Goal: Navigation & Orientation: Find specific page/section

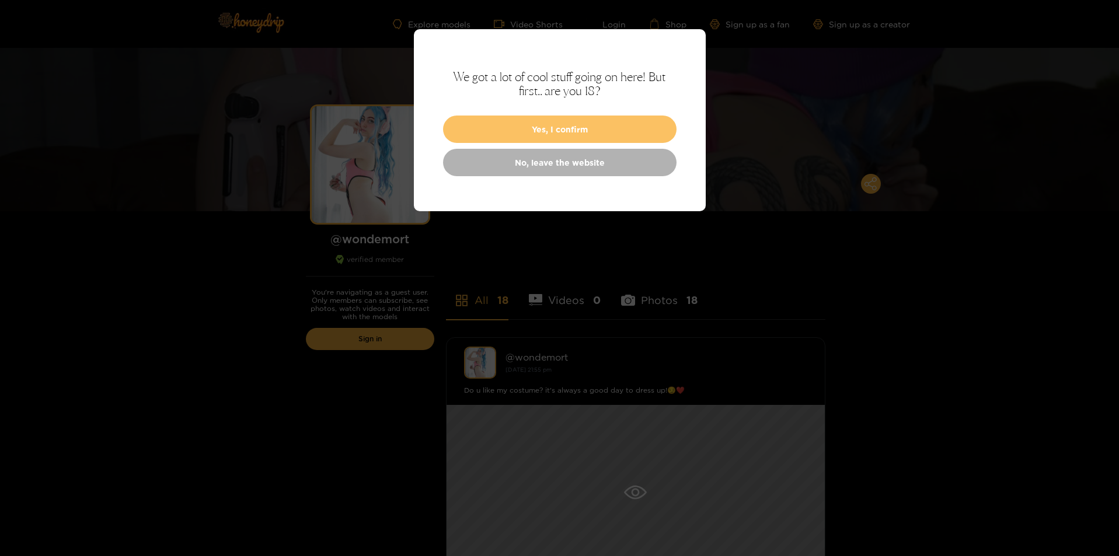
click at [540, 127] on button "Yes, I confirm" at bounding box center [559, 129] width 233 height 27
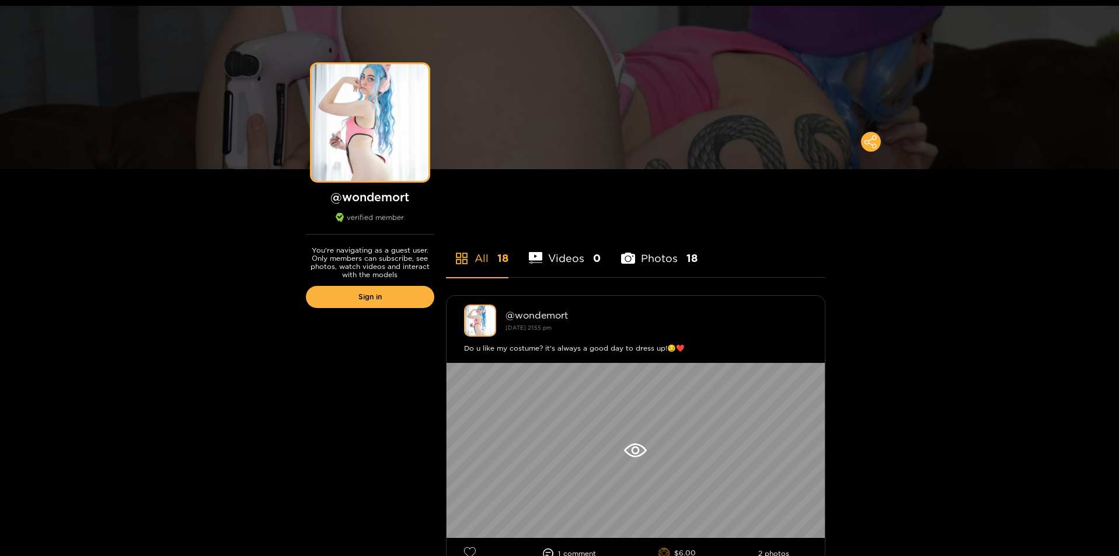
scroll to position [292, 0]
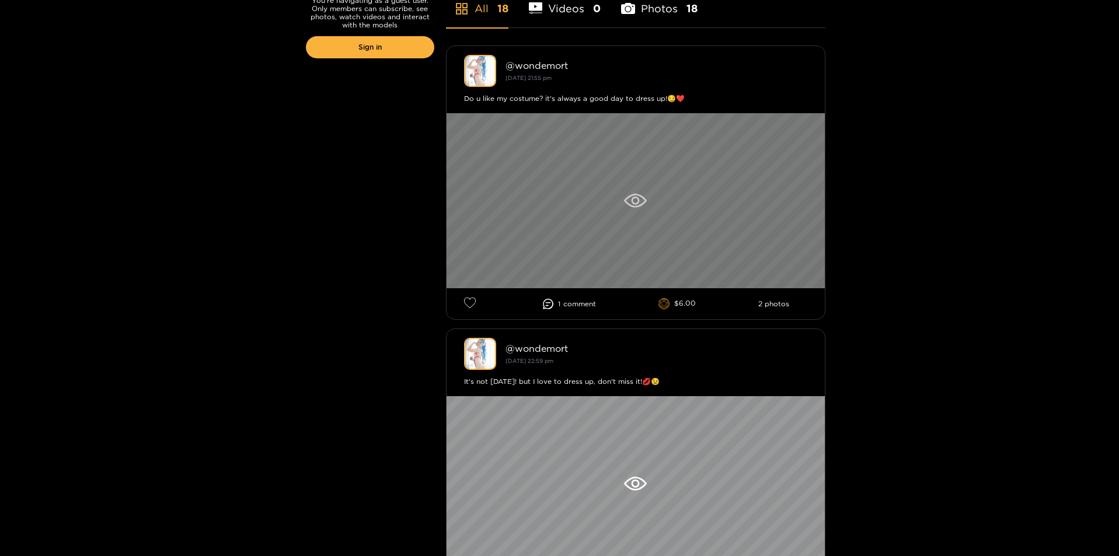
click at [544, 197] on div at bounding box center [635, 200] width 378 height 175
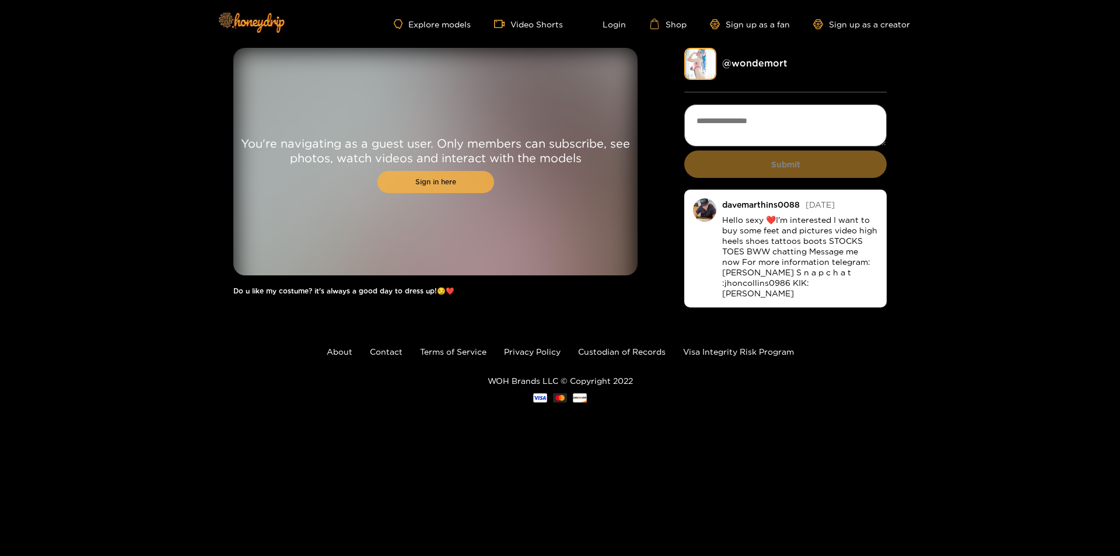
click at [463, 173] on link "Sign in here" at bounding box center [436, 182] width 117 height 22
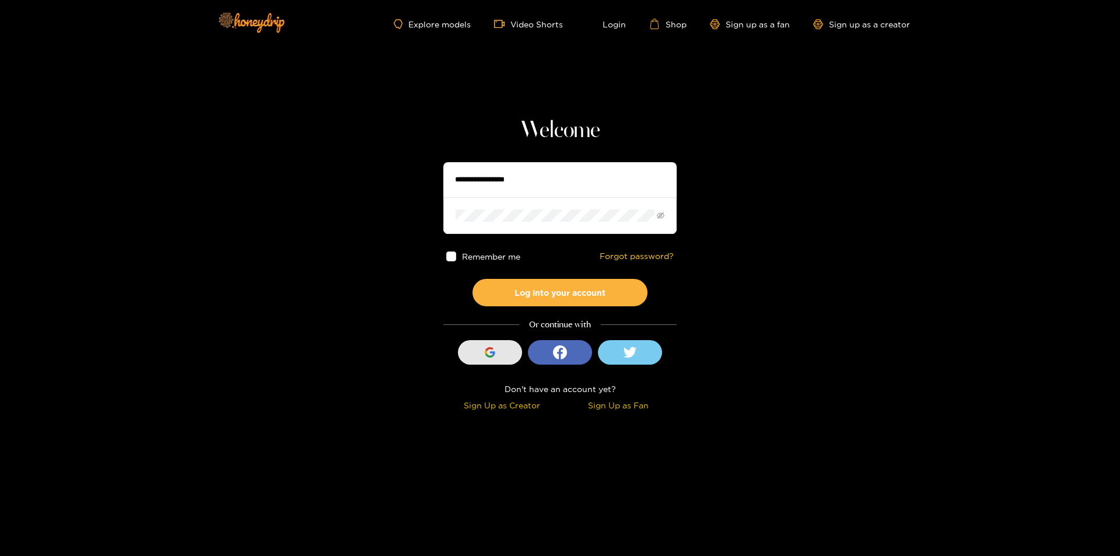
click at [481, 353] on div "button" at bounding box center [490, 352] width 22 height 22
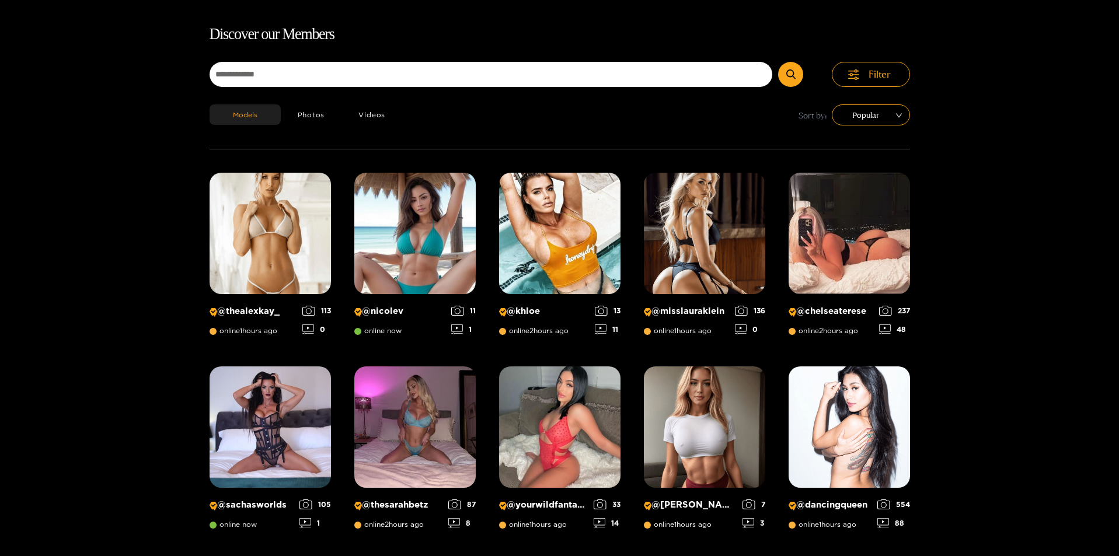
drag, startPoint x: 331, startPoint y: 202, endPoint x: 337, endPoint y: 204, distance: 6.3
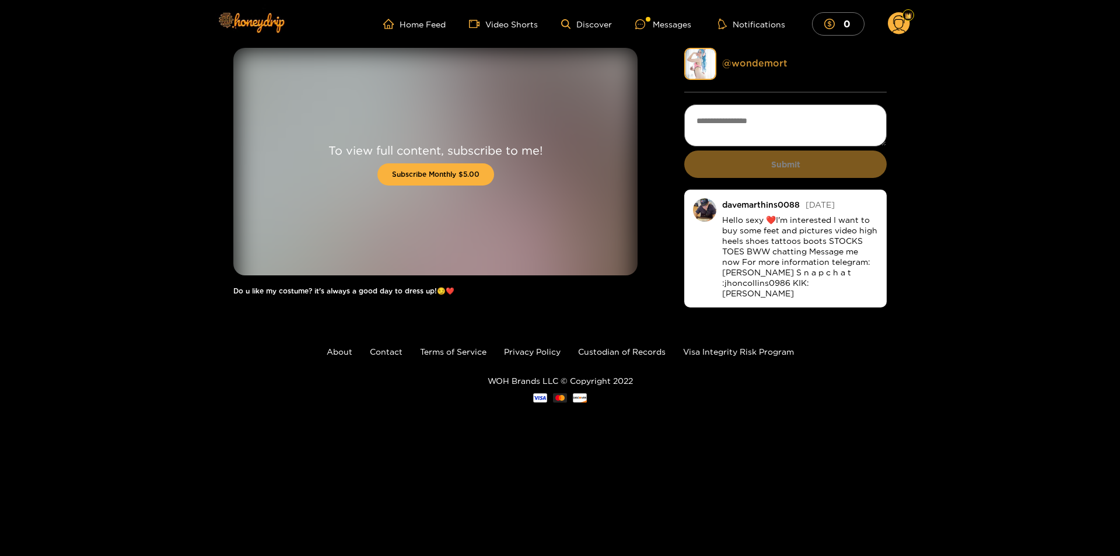
click at [731, 65] on link "@ wondemort" at bounding box center [754, 63] width 65 height 11
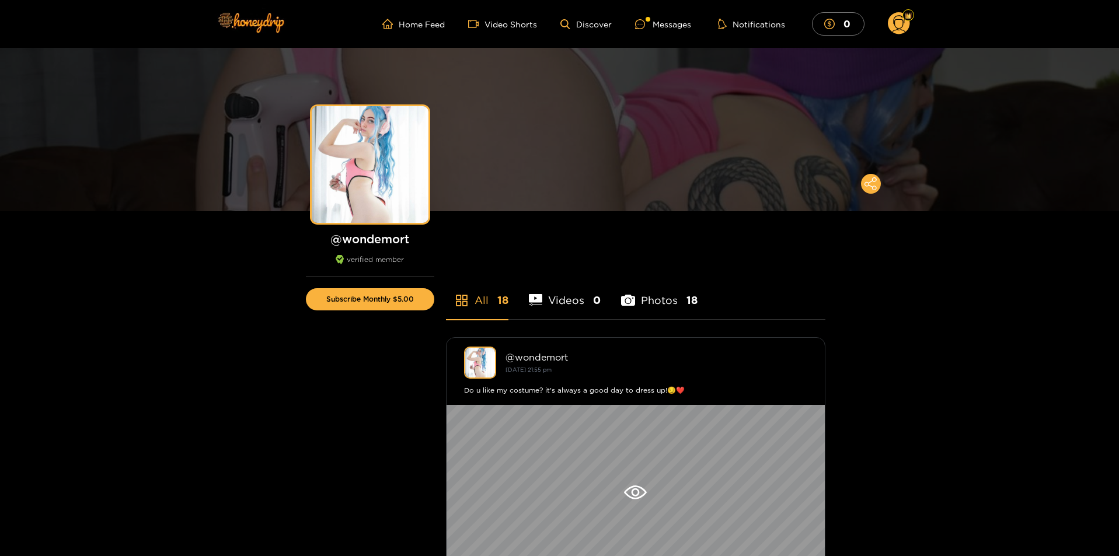
click at [651, 301] on li "Photos 18" at bounding box center [659, 293] width 76 height 53
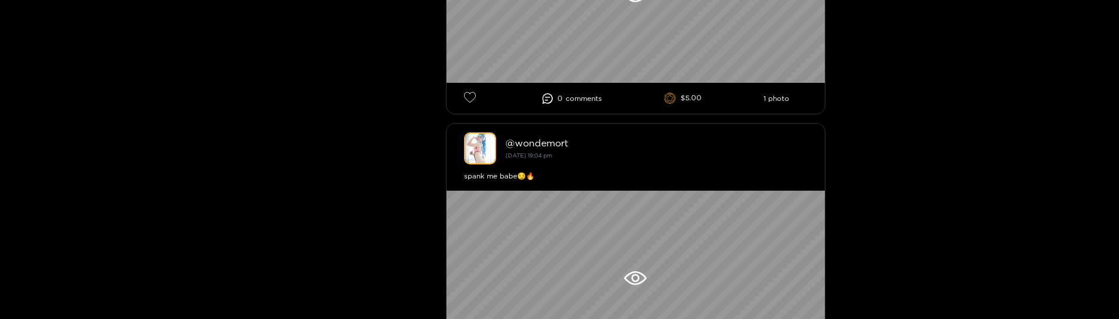
scroll to position [3092, 0]
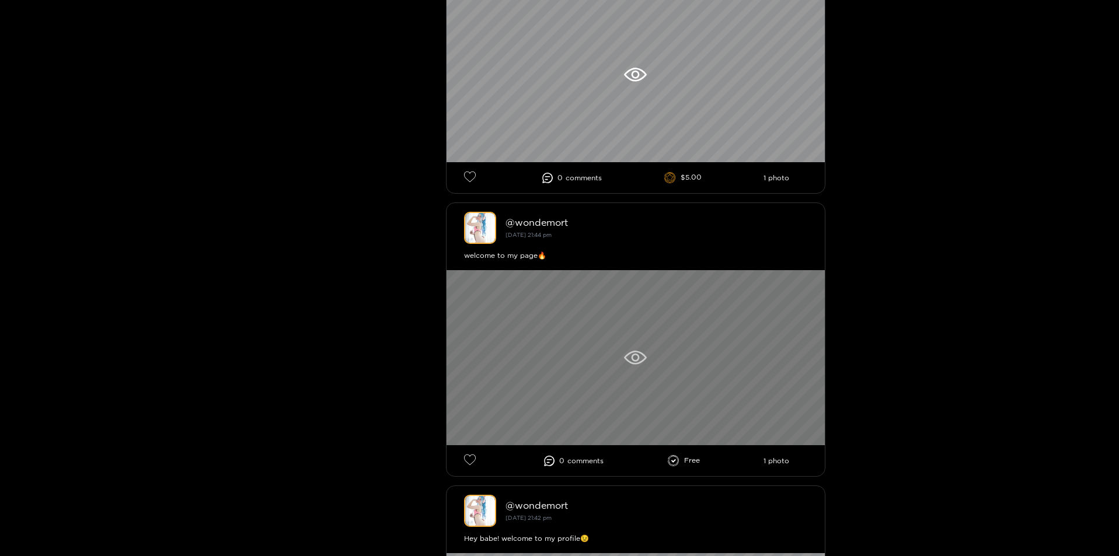
scroll to position [4454, 0]
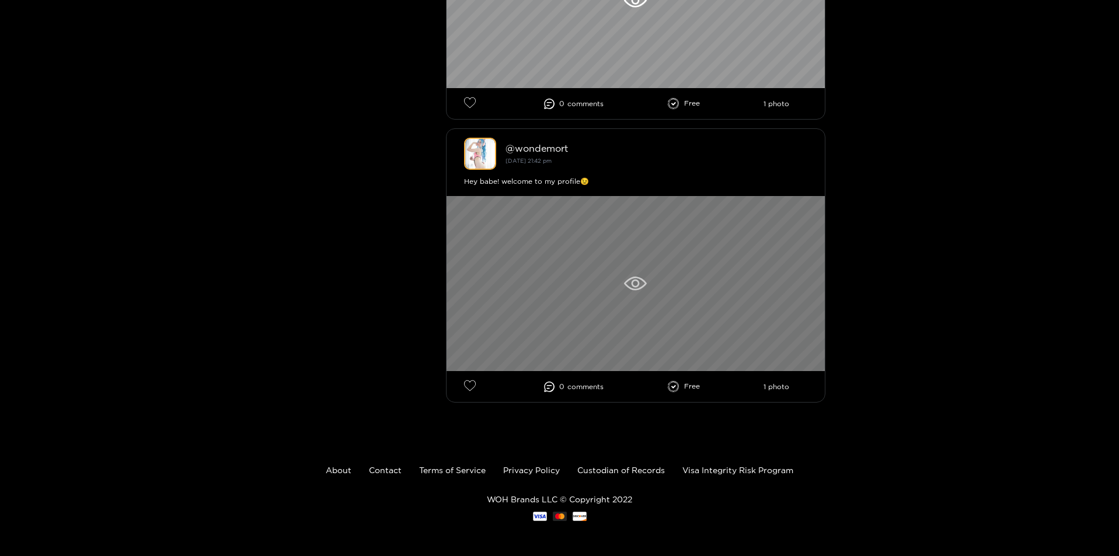
click at [645, 317] on div at bounding box center [635, 283] width 378 height 175
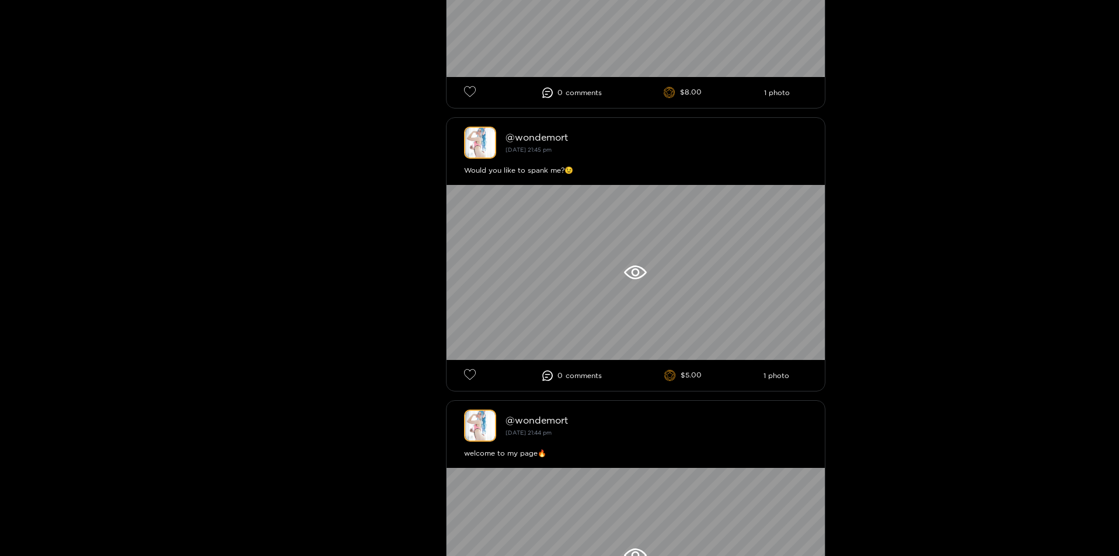
scroll to position [4454, 0]
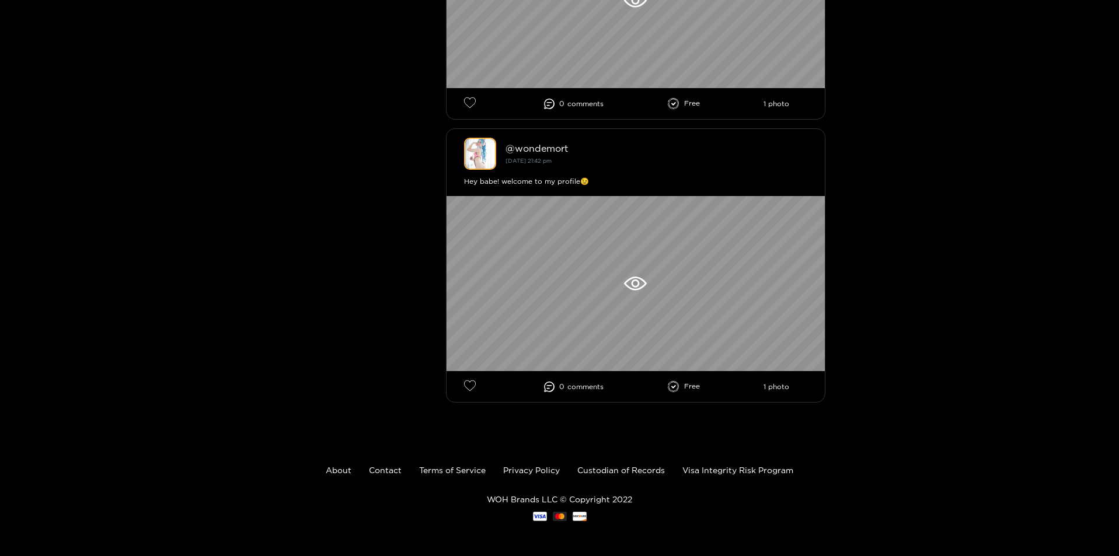
drag, startPoint x: 359, startPoint y: 415, endPoint x: 337, endPoint y: 579, distance: 165.5
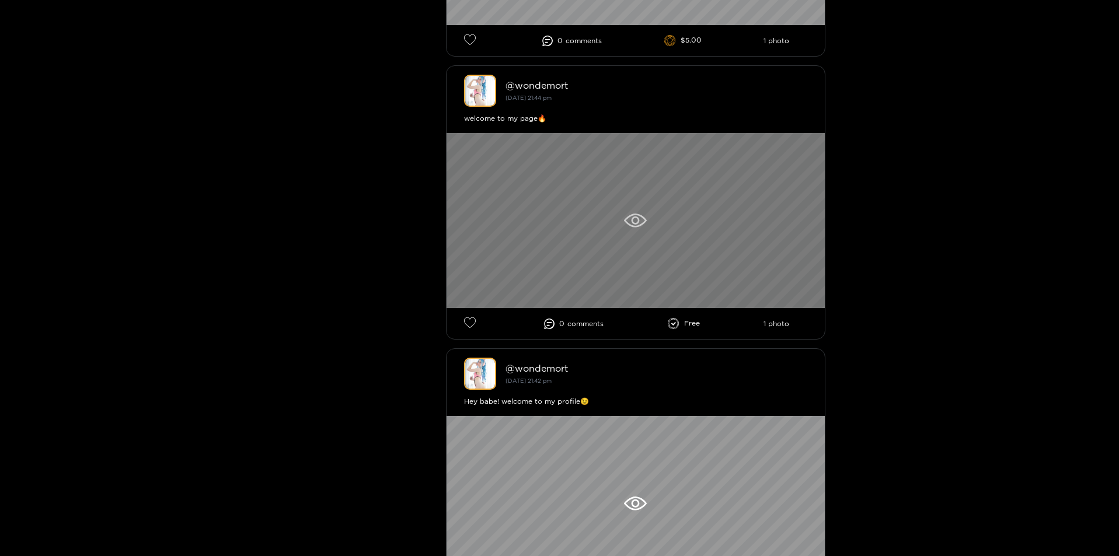
scroll to position [4162, 0]
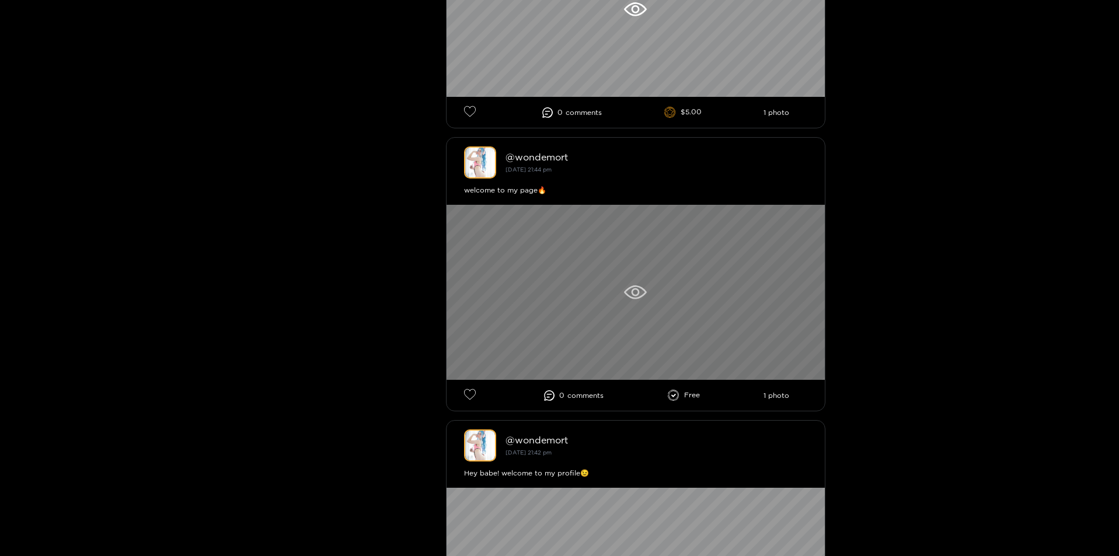
click at [630, 291] on icon at bounding box center [635, 292] width 23 height 14
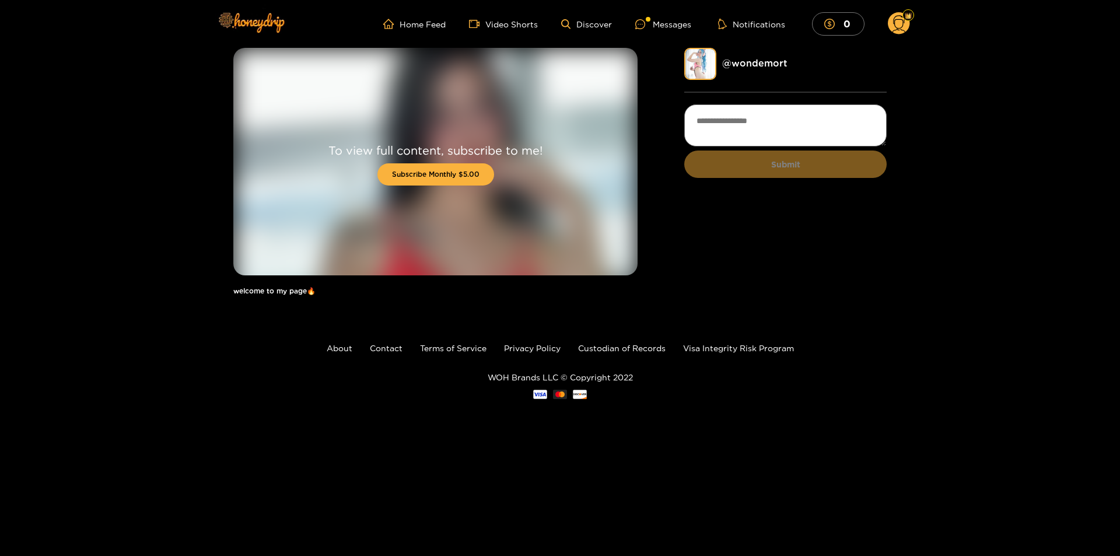
click at [555, 198] on div "To view full content, subscribe to me! Subscribe Monthly $5.00" at bounding box center [435, 162] width 404 height 228
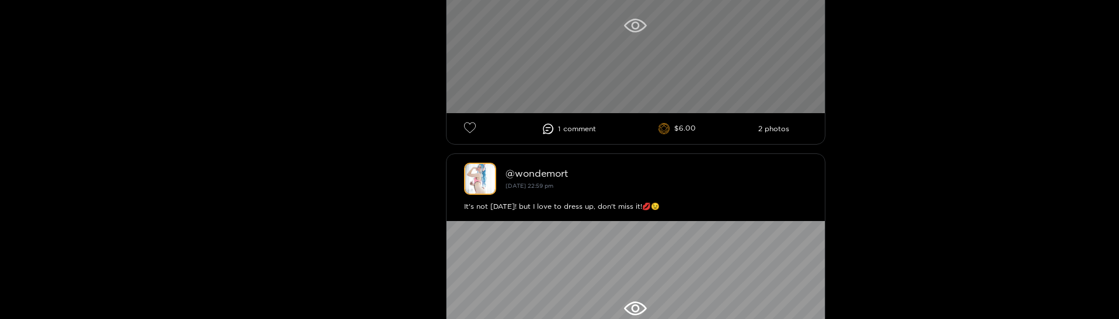
click at [533, 254] on div at bounding box center [635, 308] width 378 height 175
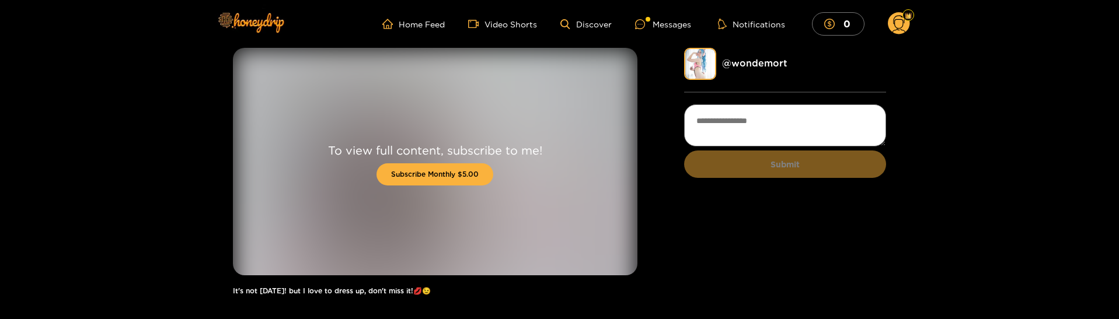
click at [107, 227] on div "To view full content, subscribe to me! Subscribe Monthly $5.00 It's not Hallowe…" at bounding box center [559, 177] width 1119 height 259
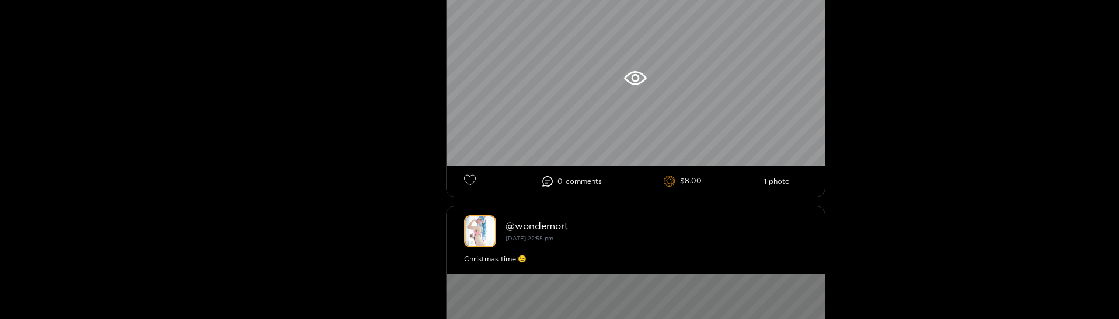
scroll to position [1827, 0]
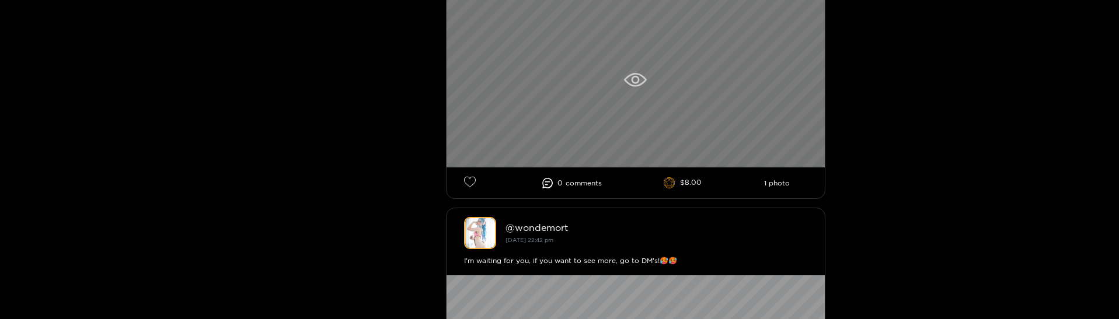
click at [572, 120] on div at bounding box center [635, 79] width 378 height 175
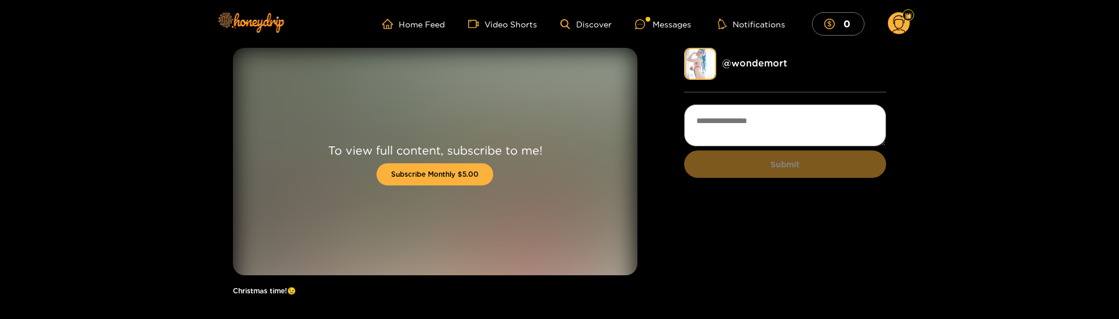
click at [499, 224] on div "To view full content, subscribe to me! Subscribe Monthly $5.00" at bounding box center [435, 162] width 404 height 228
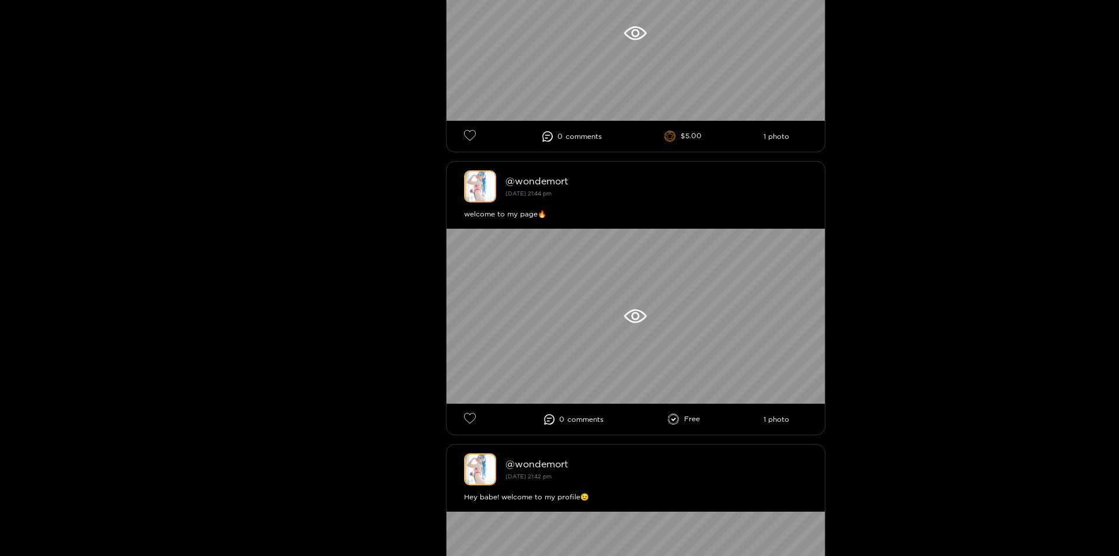
scroll to position [4454, 0]
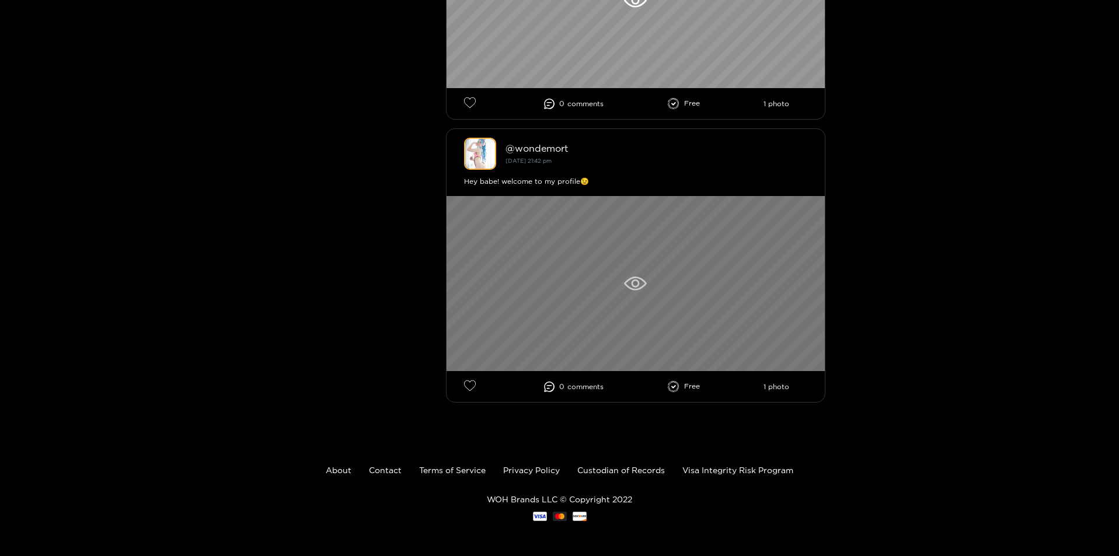
click at [554, 292] on div at bounding box center [635, 283] width 378 height 175
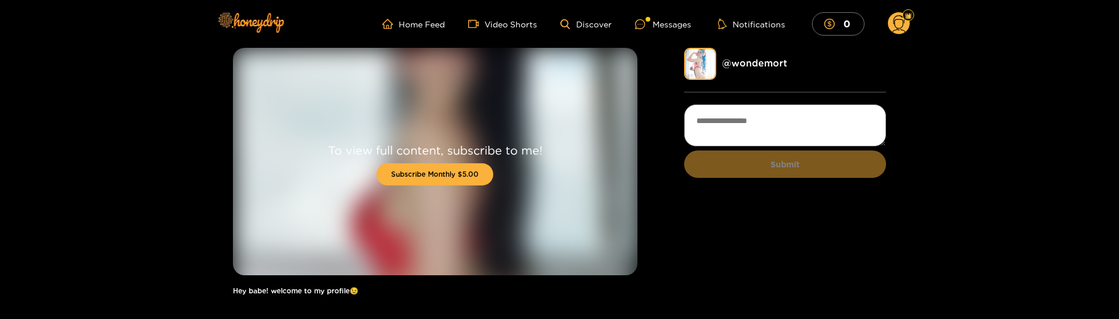
click at [525, 282] on div "To view full content, subscribe to me! Subscribe Monthly $5.00 Hey babe! welcom…" at bounding box center [435, 177] width 404 height 259
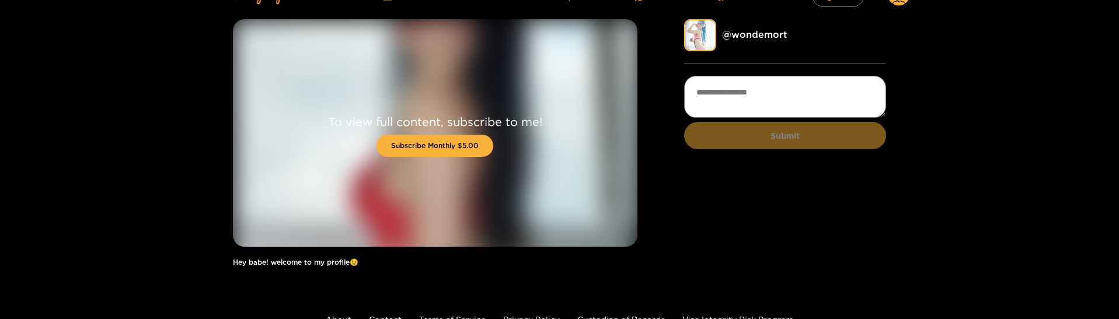
scroll to position [115, 0]
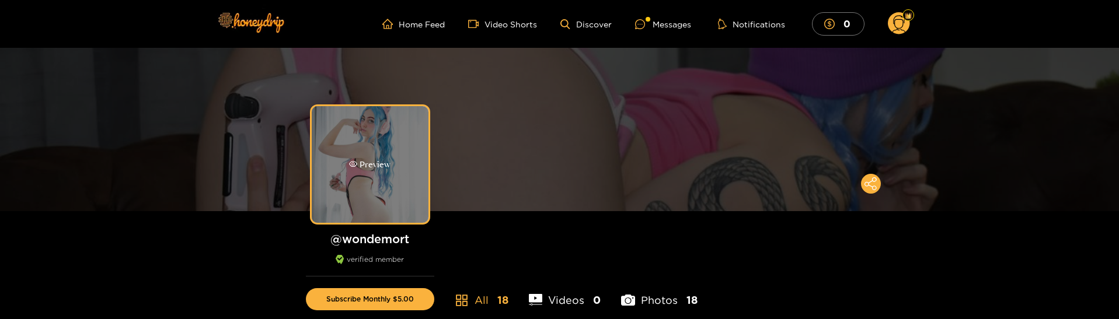
click at [404, 196] on div "Preview" at bounding box center [370, 164] width 117 height 117
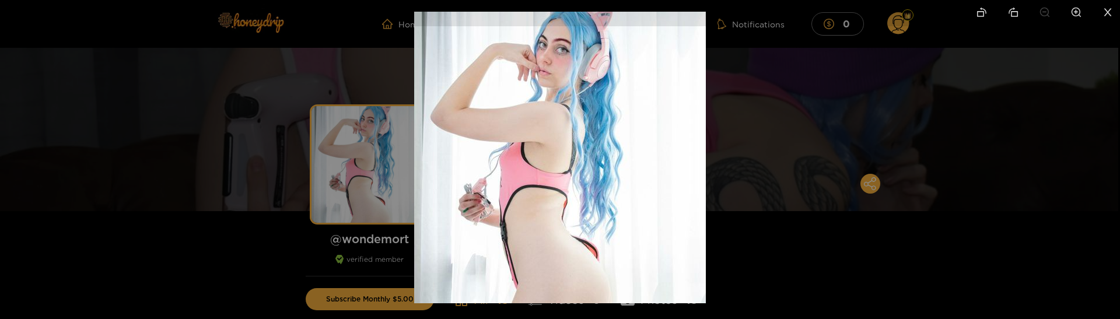
click at [348, 214] on div at bounding box center [560, 159] width 1120 height 319
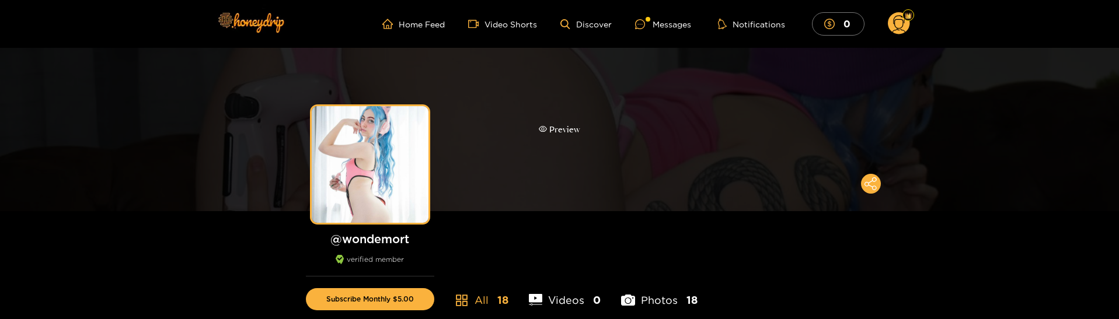
click at [495, 178] on div "Preview" at bounding box center [559, 129] width 1119 height 163
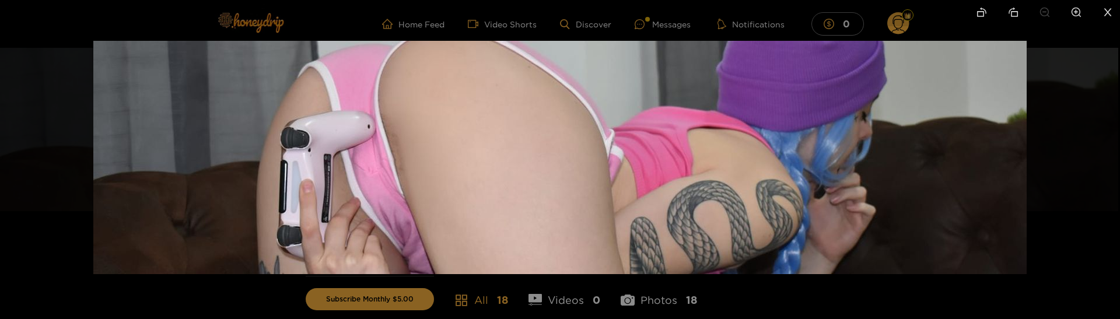
click at [736, 288] on div at bounding box center [560, 159] width 1120 height 319
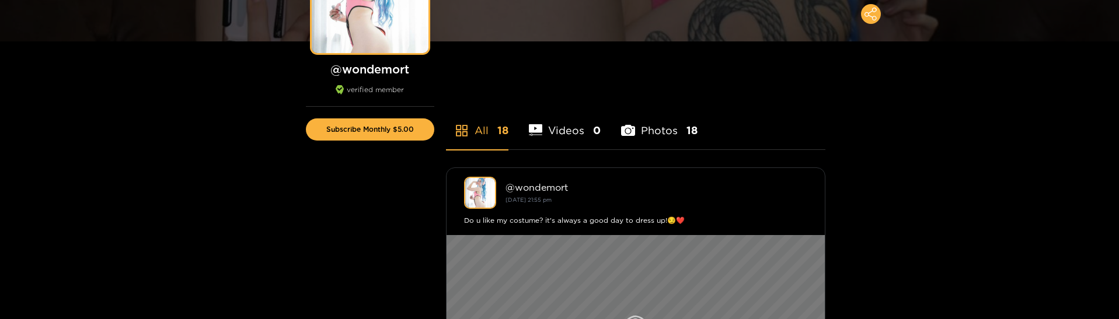
scroll to position [175, 0]
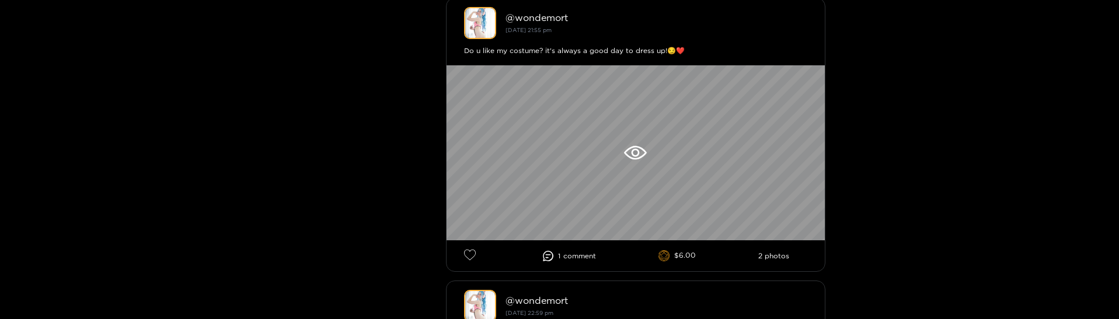
scroll to position [408, 0]
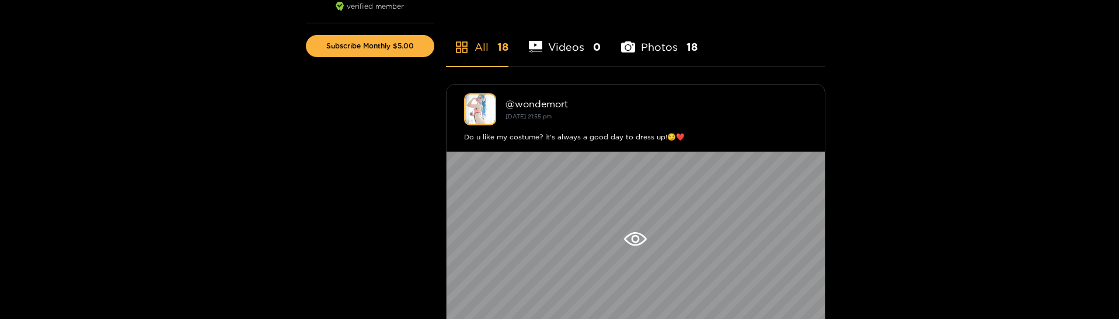
scroll to position [56, 0]
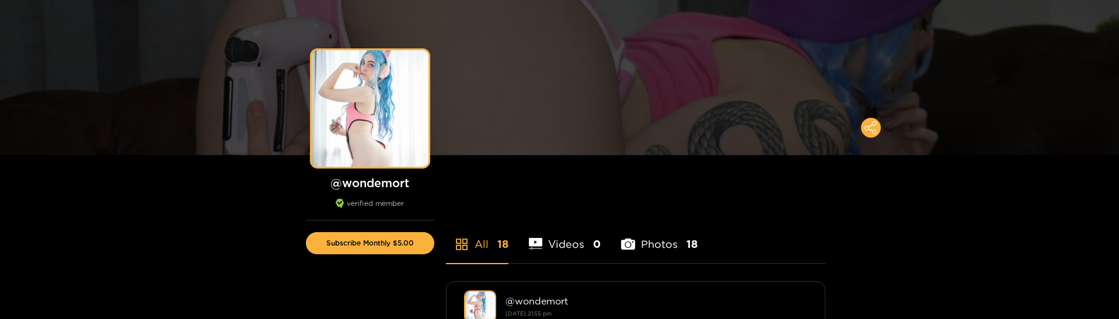
drag, startPoint x: 391, startPoint y: 216, endPoint x: 404, endPoint y: 123, distance: 93.7
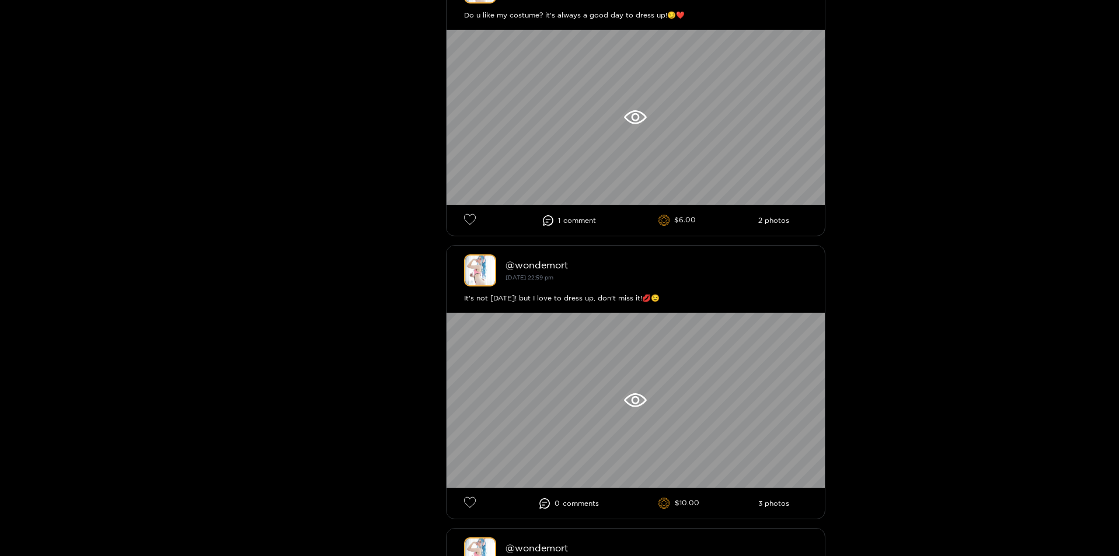
scroll to position [350, 0]
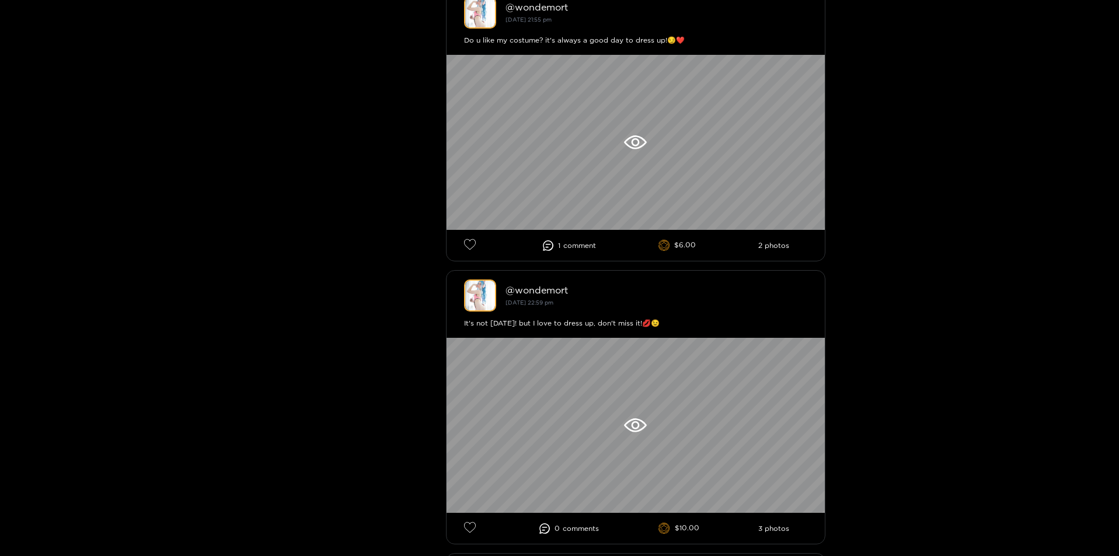
click at [564, 250] on li "1 comment" at bounding box center [569, 245] width 53 height 11
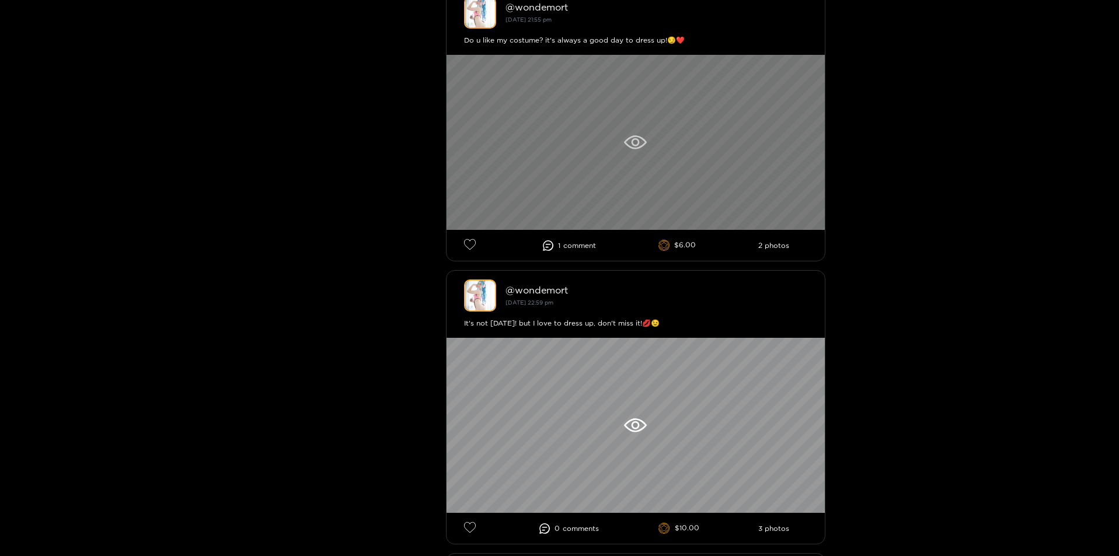
click at [565, 213] on div at bounding box center [635, 142] width 378 height 175
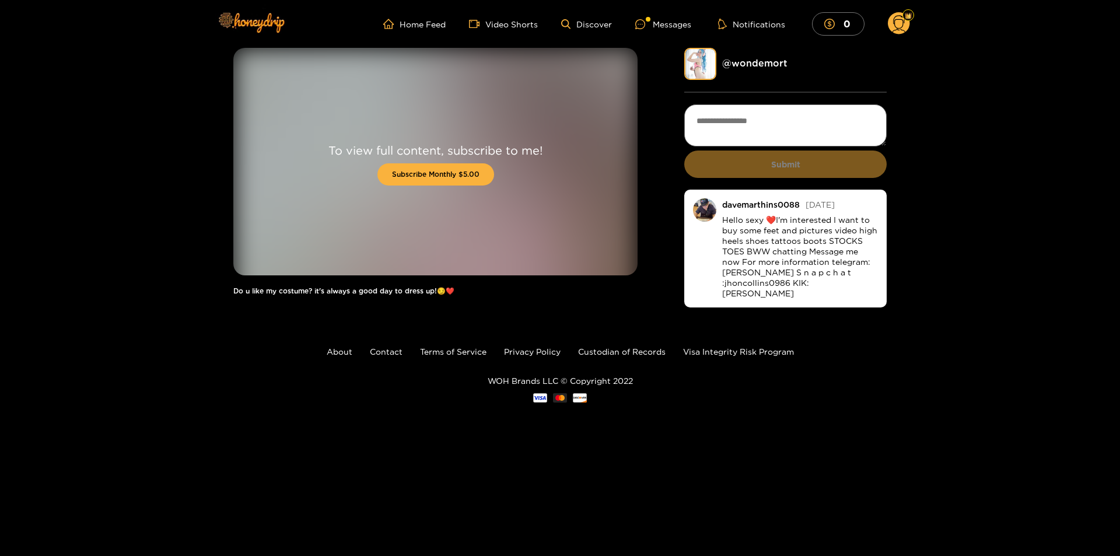
click at [678, 258] on div "To view full content, subscribe to me! Subscribe Monthly $5.00 Do u like my cos…" at bounding box center [559, 179] width 653 height 263
click at [555, 216] on div "To view full content, subscribe to me! Subscribe Monthly $5.00" at bounding box center [435, 162] width 404 height 228
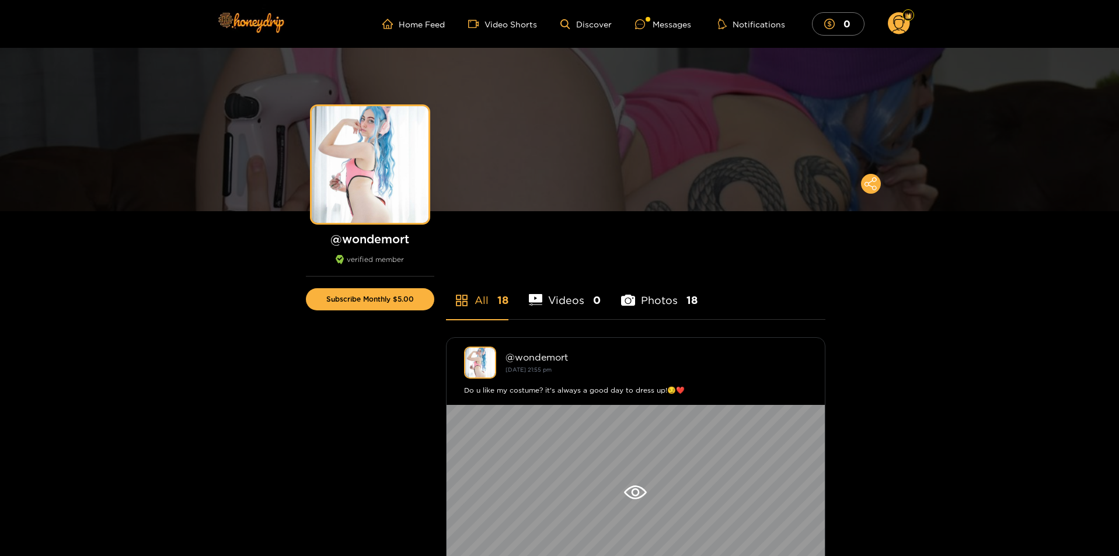
click at [551, 303] on li "Videos 0" at bounding box center [565, 293] width 72 height 53
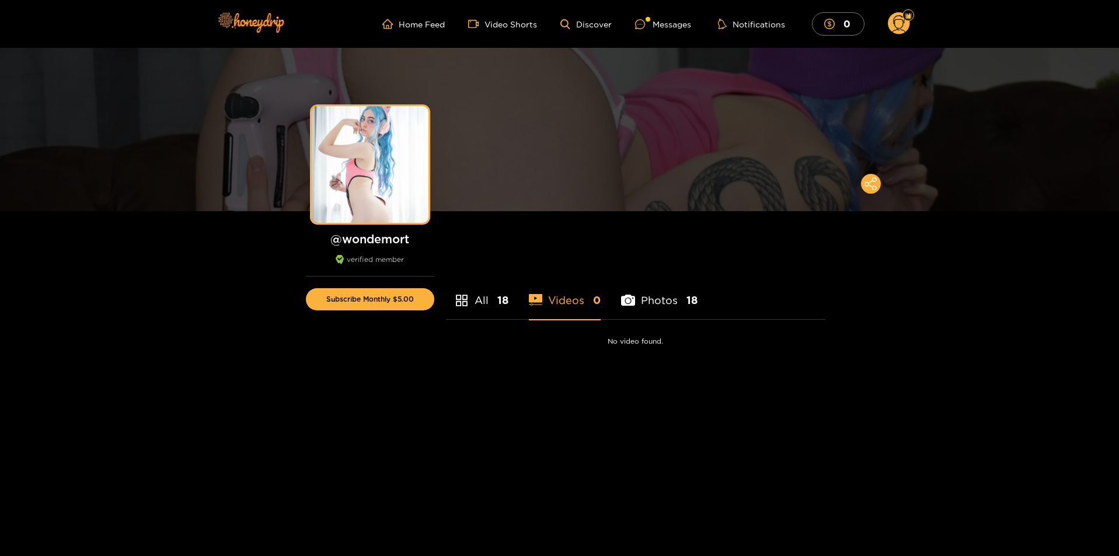
click at [660, 301] on li "Photos 18" at bounding box center [659, 293] width 76 height 53
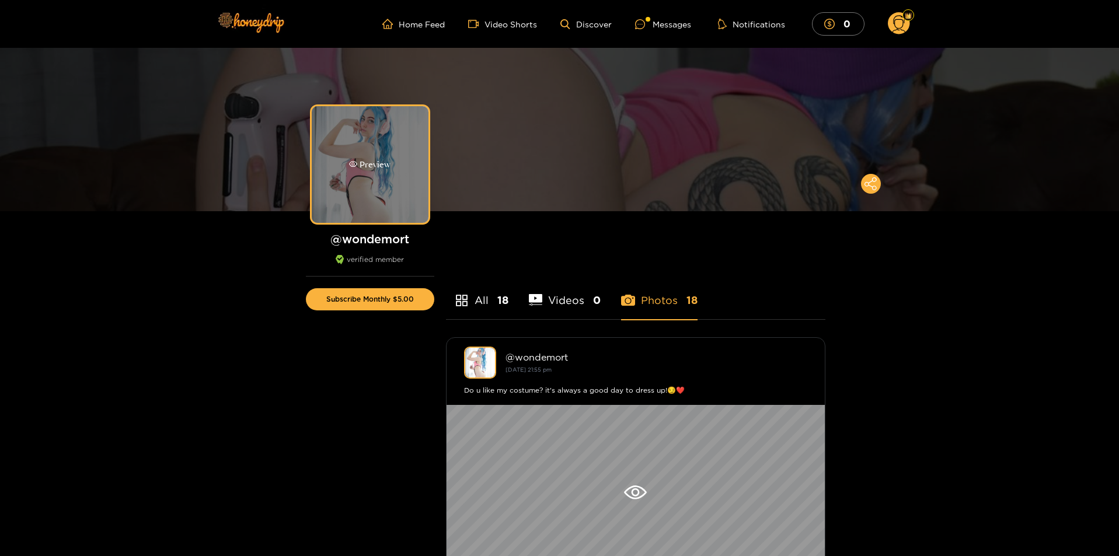
click at [391, 153] on div "Preview" at bounding box center [370, 164] width 117 height 117
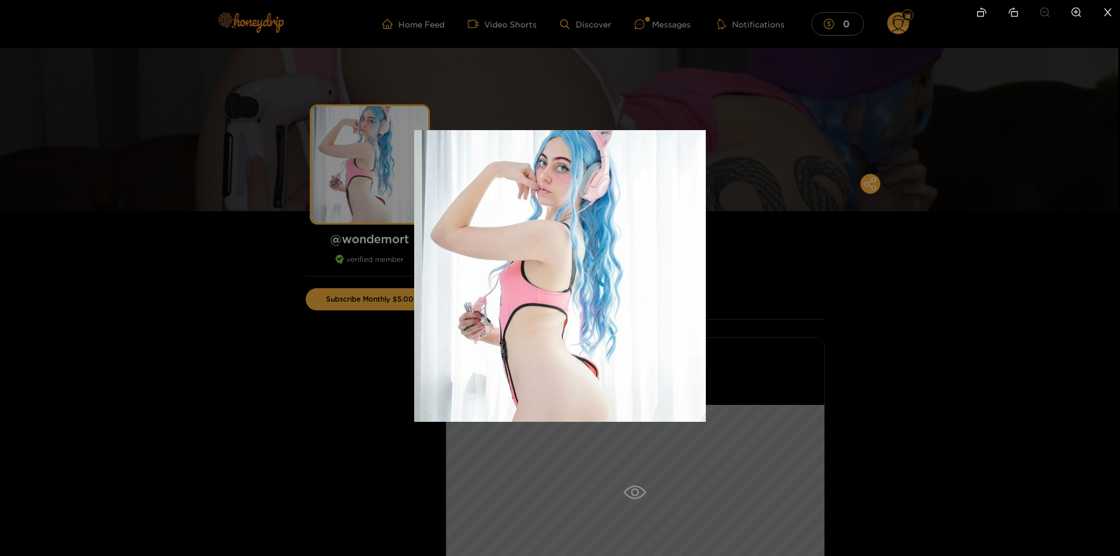
click at [539, 187] on img at bounding box center [560, 276] width 292 height 292
click at [279, 452] on div at bounding box center [560, 278] width 1120 height 556
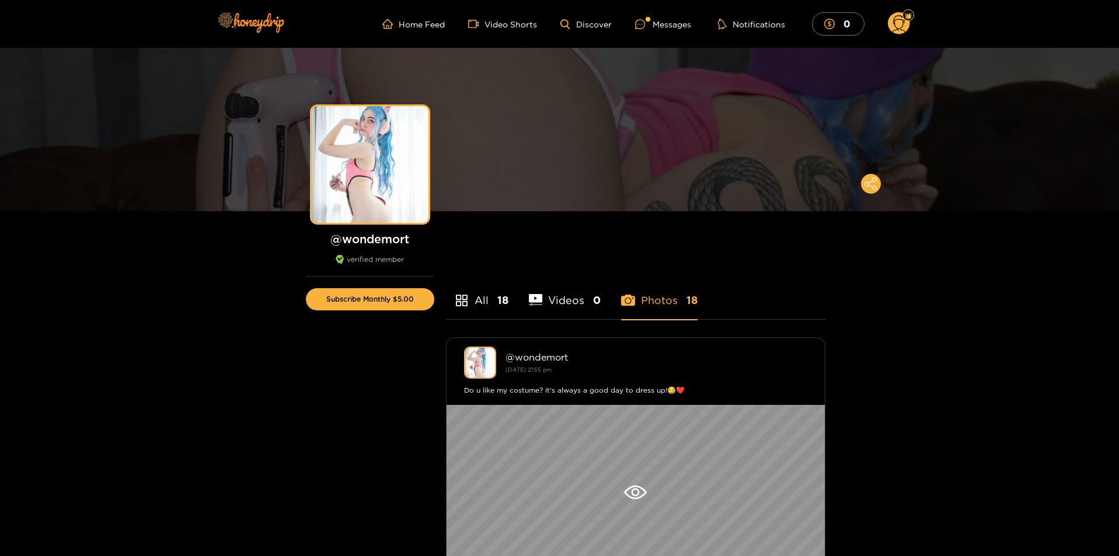
click at [894, 26] on circle at bounding box center [898, 23] width 22 height 22
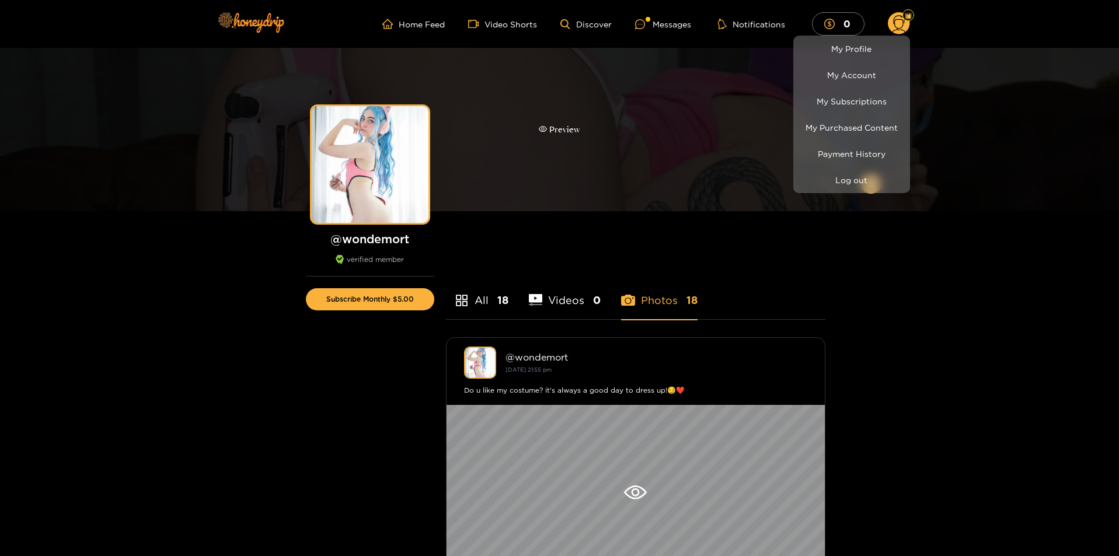
drag, startPoint x: 740, startPoint y: 127, endPoint x: 630, endPoint y: 110, distance: 111.6
click at [729, 126] on div at bounding box center [559, 278] width 1119 height 556
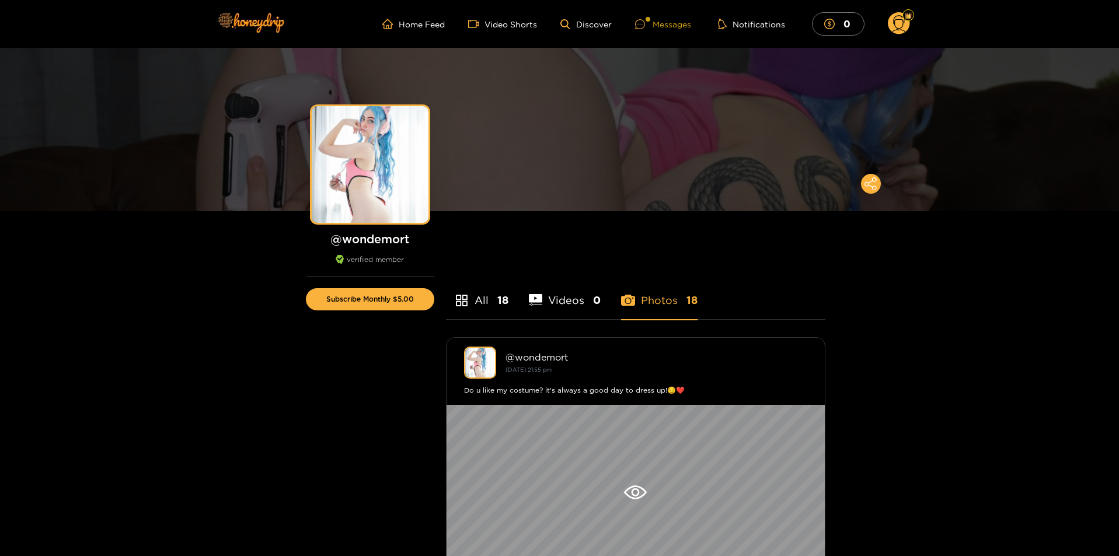
click at [691, 27] on div "Messages" at bounding box center [663, 24] width 56 height 13
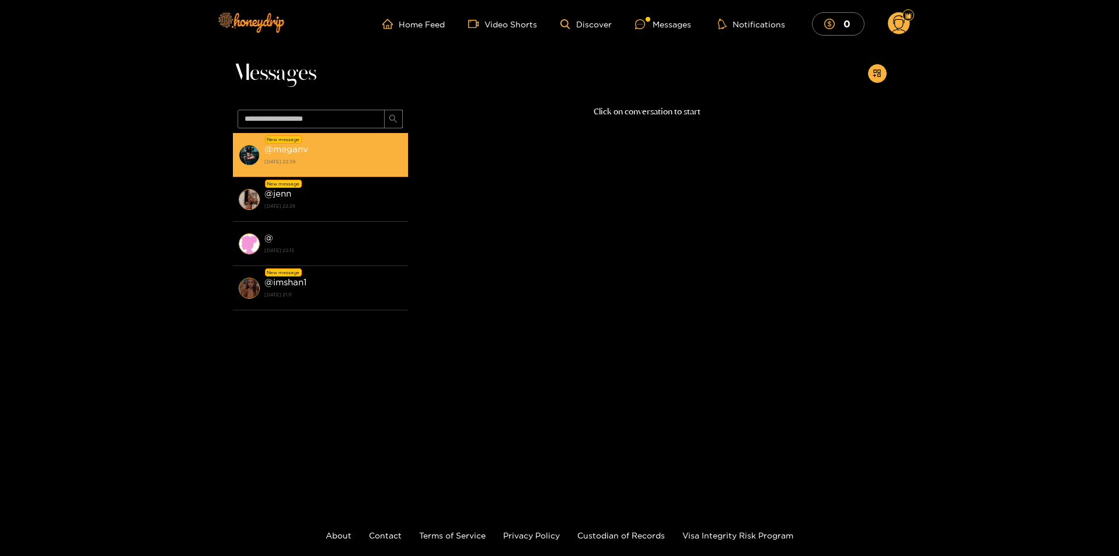
click at [311, 165] on strong "[DATE] 22:39" at bounding box center [333, 161] width 138 height 11
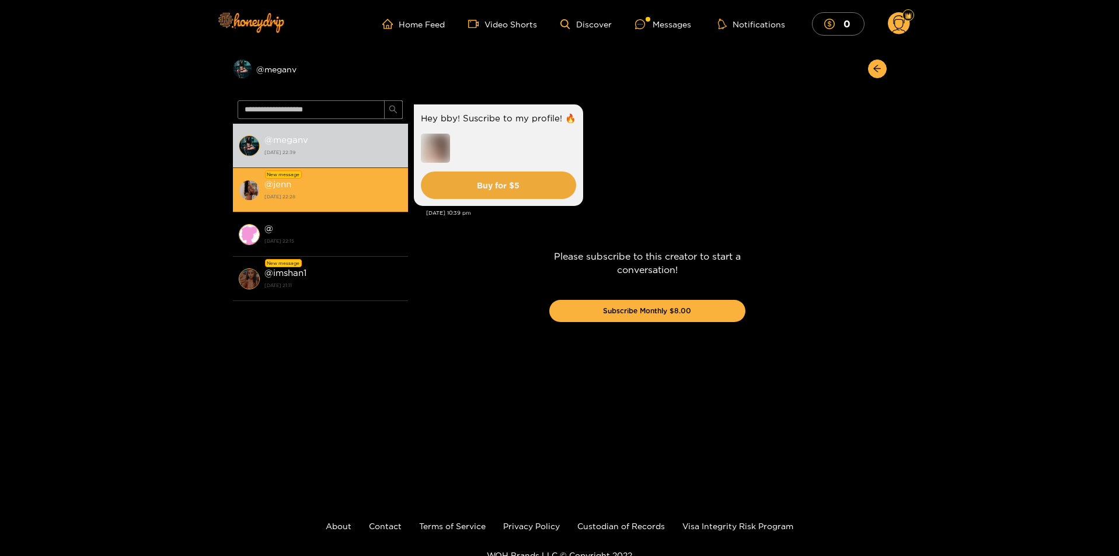
click at [334, 191] on strong "[DATE] 22:28" at bounding box center [333, 196] width 138 height 11
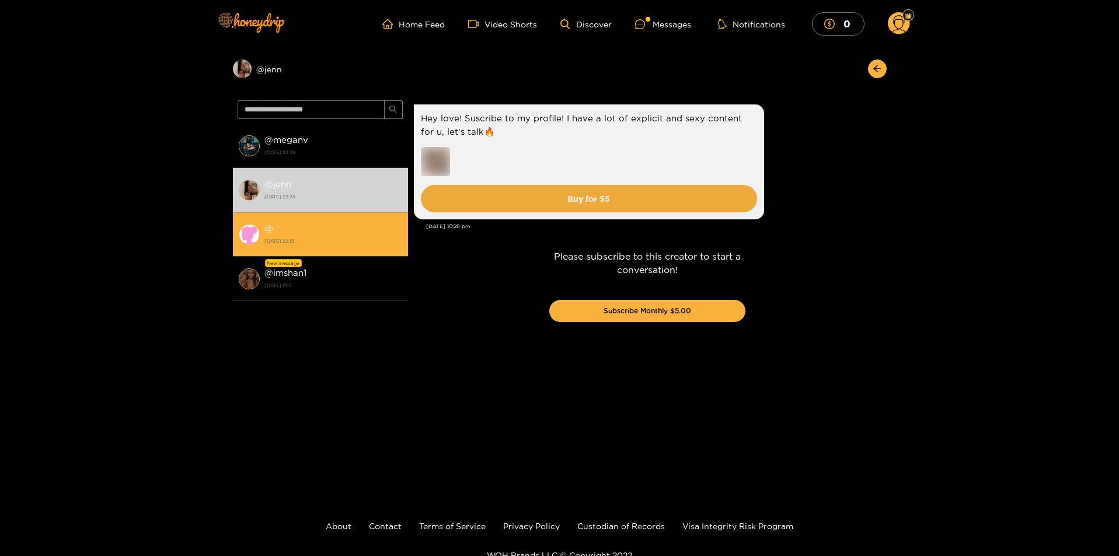
click at [312, 242] on strong "[DATE] 22:15" at bounding box center [333, 241] width 138 height 11
click at [309, 235] on div "@ [DATE] 22:15" at bounding box center [333, 234] width 138 height 26
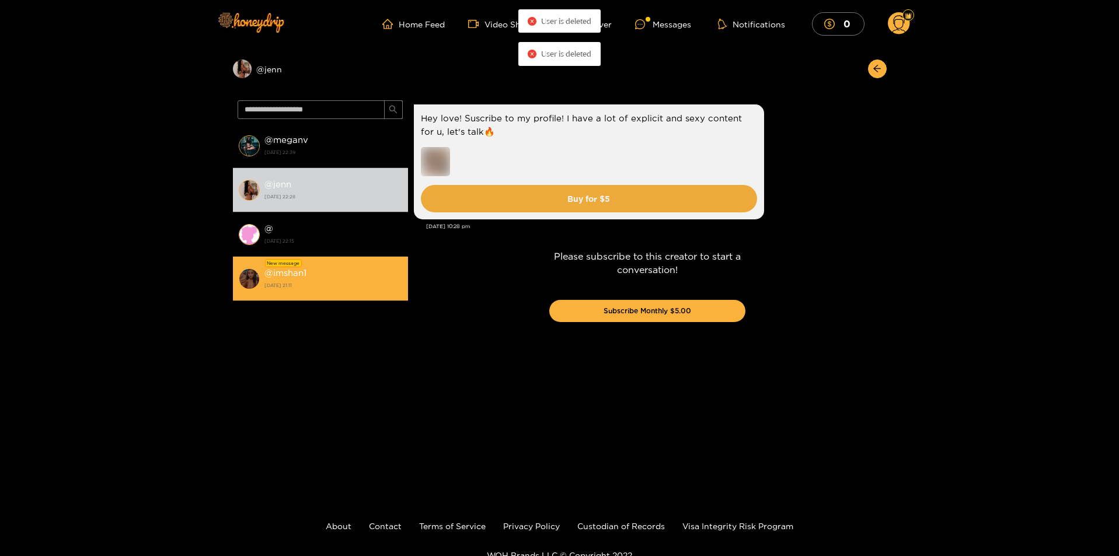
click at [302, 284] on strong "[DATE] 21:11" at bounding box center [333, 285] width 138 height 11
